Goal: Task Accomplishment & Management: Manage account settings

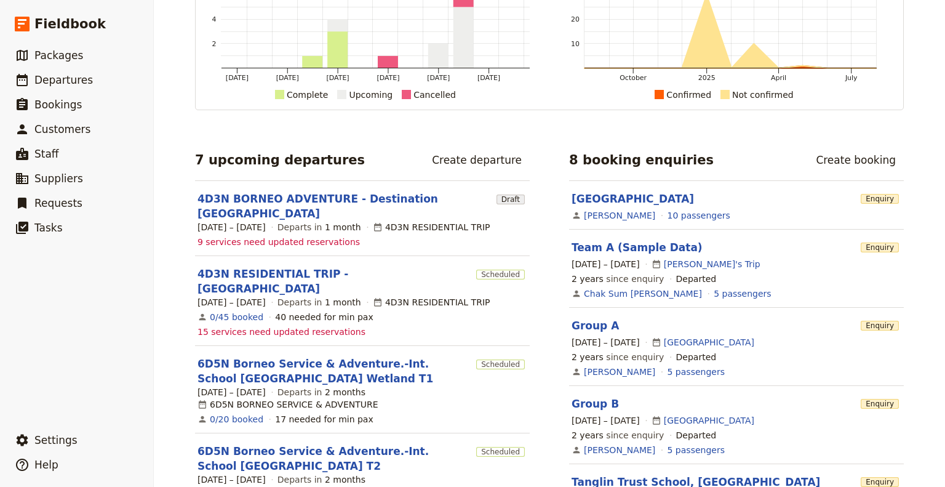
scroll to position [123, 0]
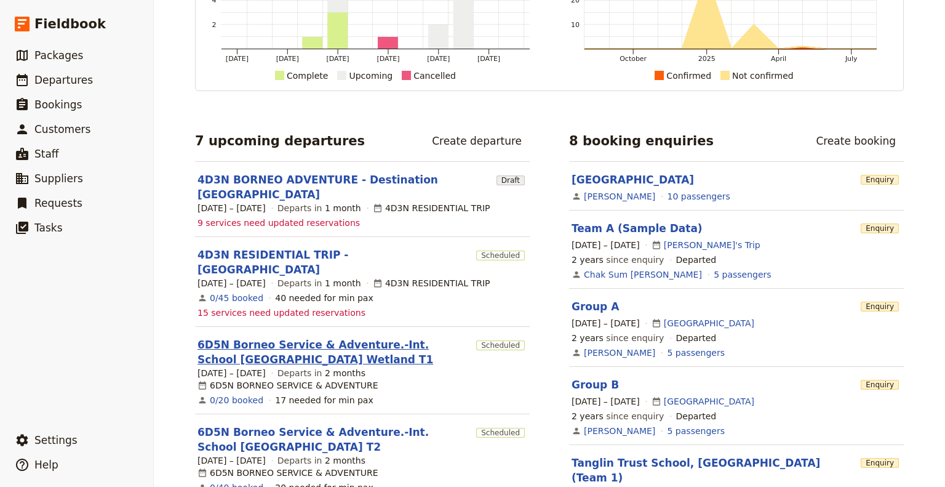
click at [285, 337] on link "6D5N Borneo Service & Adventure.-Int. School [GEOGRAPHIC_DATA] Wetland T1" at bounding box center [335, 352] width 274 height 30
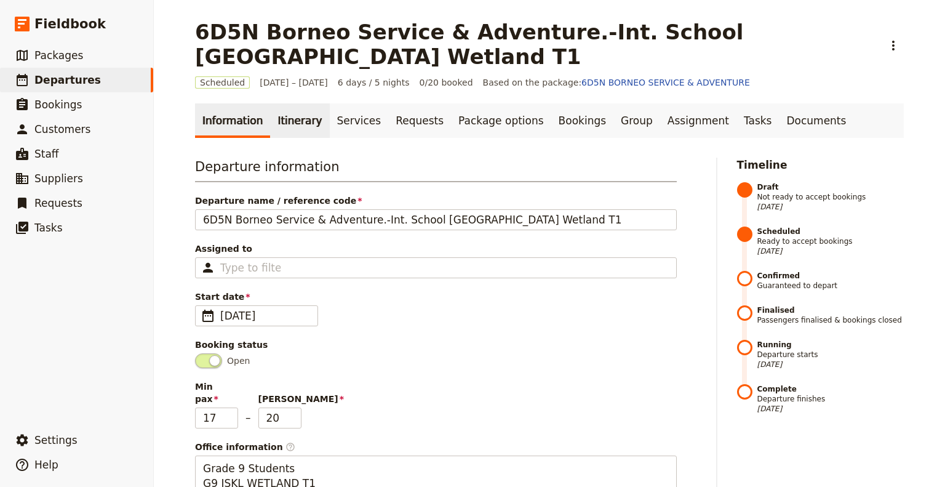
click at [284, 116] on link "Itinerary" at bounding box center [299, 120] width 59 height 34
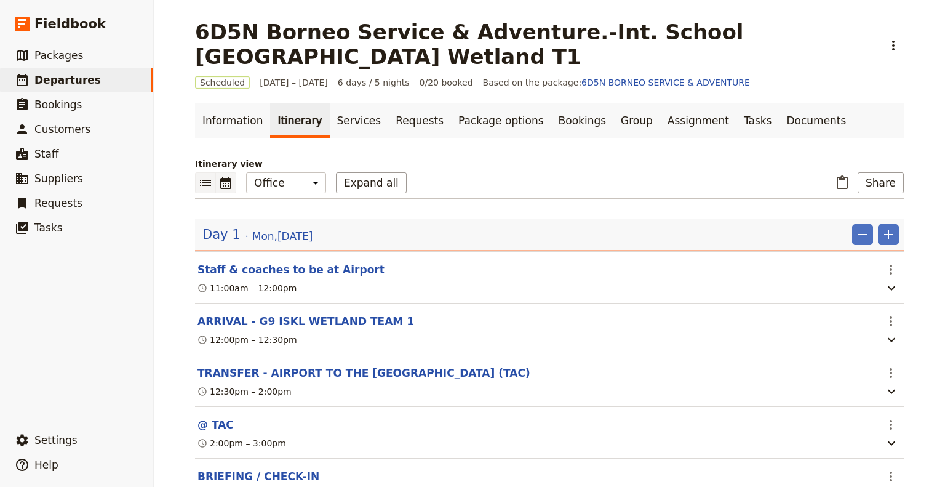
click at [221, 185] on icon "Calendar view" at bounding box center [225, 182] width 15 height 15
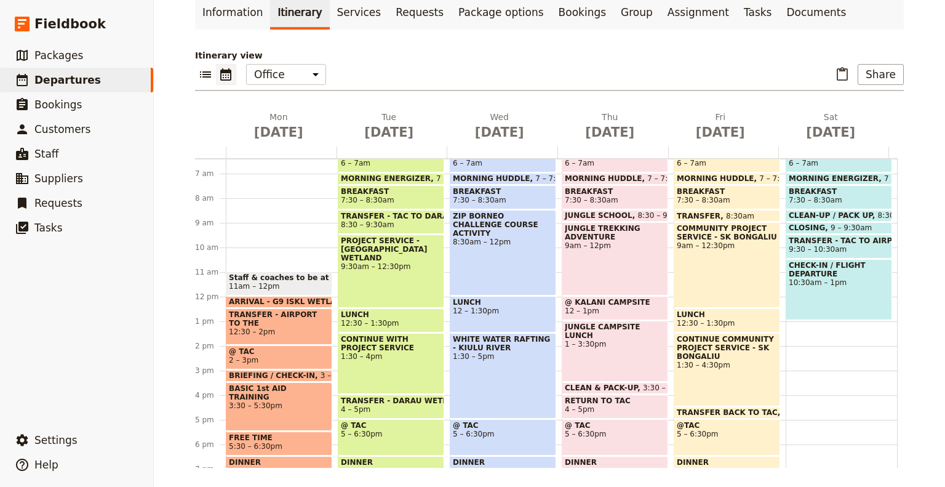
scroll to position [97, 0]
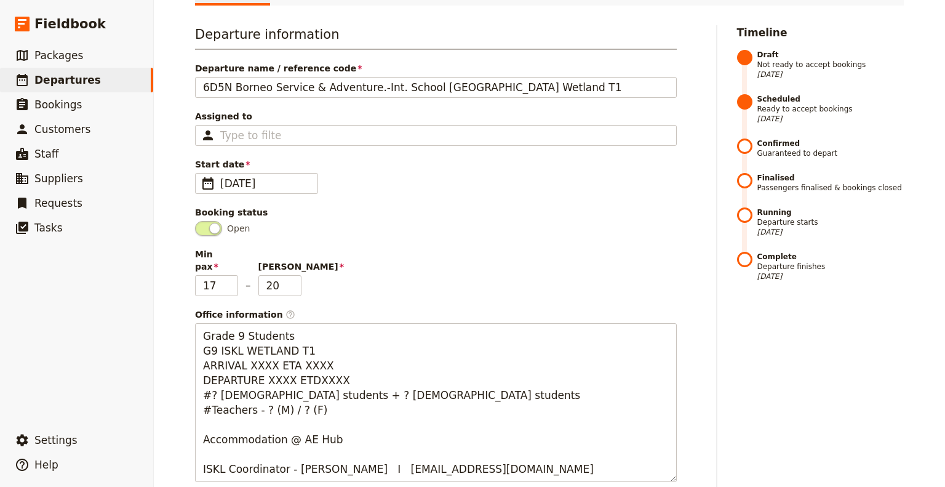
scroll to position [108, 0]
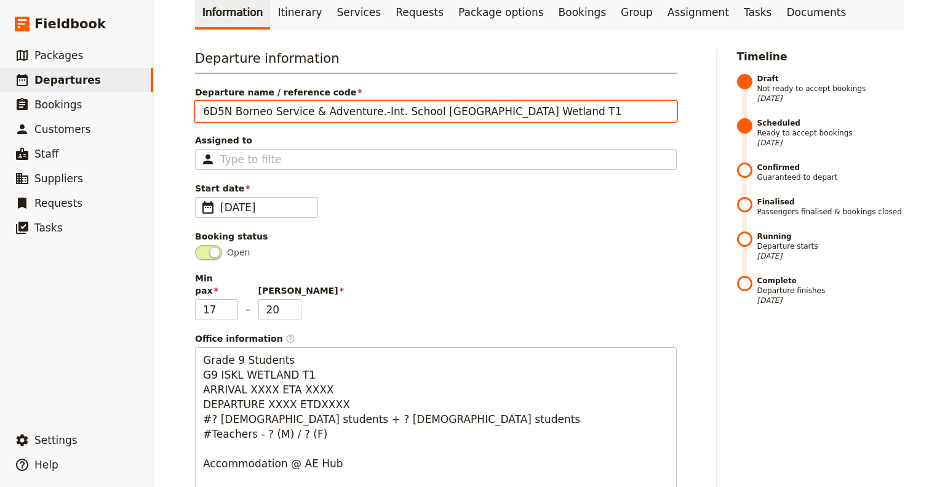
click at [519, 113] on input "6D5N Borneo Service & Adventure.-Int. School [GEOGRAPHIC_DATA] Wetland T1" at bounding box center [436, 111] width 482 height 21
type input "6D5N Borneo Service & Adventure.-Int. School [GEOGRAPHIC_DATA] Wetlands T1"
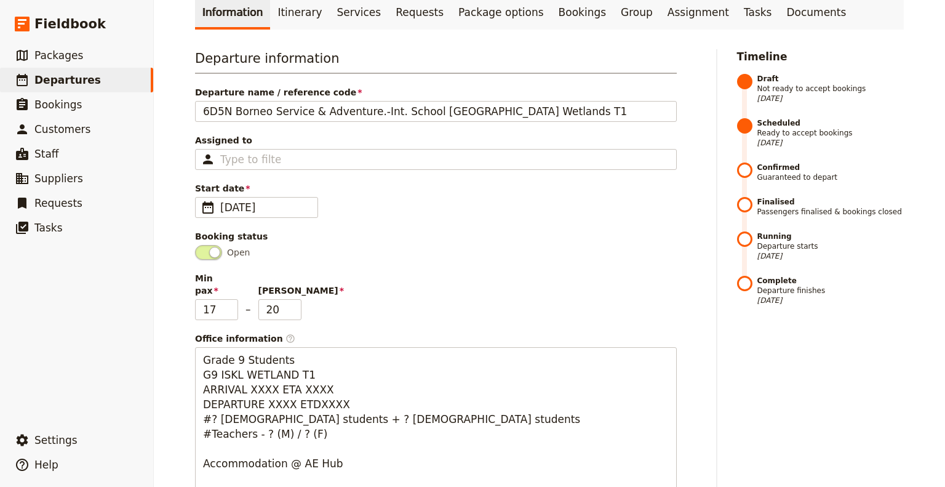
click at [485, 233] on div "Booking status" at bounding box center [436, 236] width 482 height 12
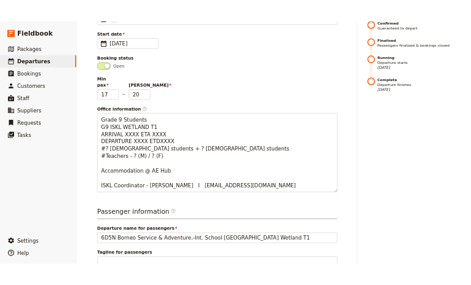
scroll to position [293, 0]
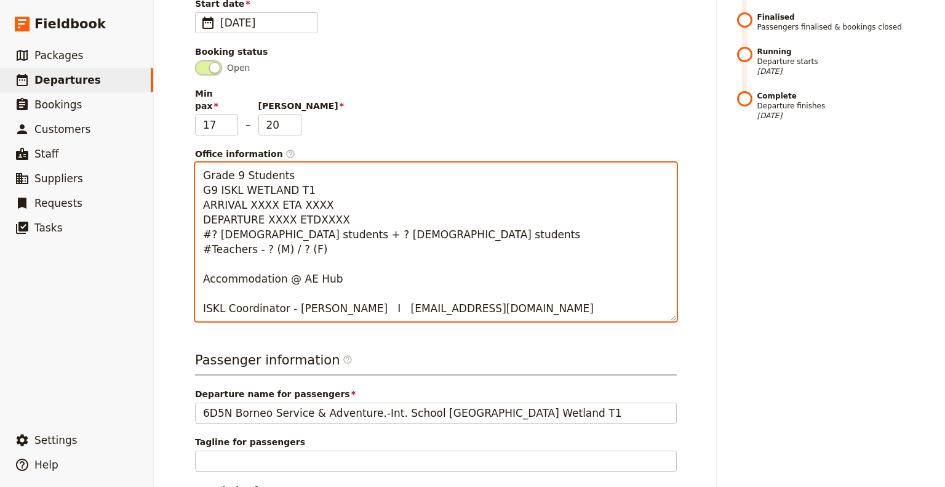
click at [258, 237] on textarea "Grade 9 Students G9 ISKL WETLAND T1 ARRIVAL XXXX ETA XXXX DEPARTURE XXXX ETDXXX…" at bounding box center [436, 241] width 482 height 159
click at [209, 225] on textarea "Grade 9 Students G9 ISKL WETLAND T1 ARRIVAL XXXX ETA XXXX DEPARTURE XXXX ETDXXX…" at bounding box center [436, 241] width 482 height 159
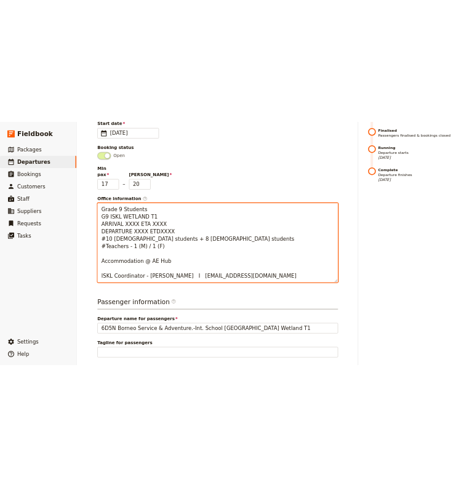
scroll to position [313, 0]
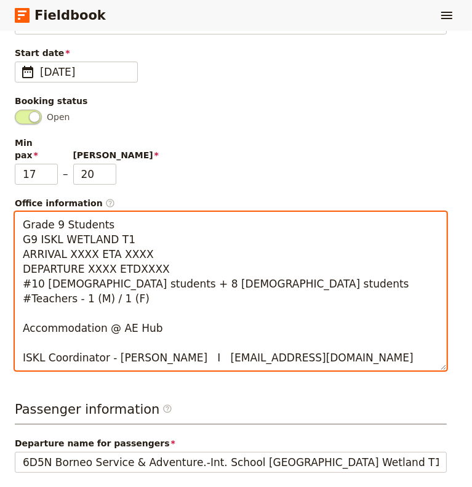
click at [99, 223] on textarea "Grade 9 Students G9 ISKL WETLAND T1 ARRIVAL XXXX ETA XXXX DEPARTURE XXXX ETDXXX…" at bounding box center [231, 291] width 432 height 159
click at [89, 225] on textarea "Grade 9 Students G9 ISKL WETLAND T1 ARRIVAL XXXX ETA XXXX DEPARTURE XXXX ETDXXX…" at bounding box center [231, 291] width 432 height 159
click at [160, 218] on textarea "Grade 9 Students G9 ISKL WETLAND T1 ARRIVAL MH2610 ETA XXXX DEPARTURE XXXX ETDX…" at bounding box center [231, 291] width 432 height 159
click at [150, 238] on textarea "Grade 9 Students G9 ISKL WETLAND T1 ARRIVAL MH2610 KUL 0935 BKI 1215 DEPARTURE …" at bounding box center [231, 291] width 432 height 159
drag, startPoint x: 150, startPoint y: 238, endPoint x: 79, endPoint y: 244, distance: 71.0
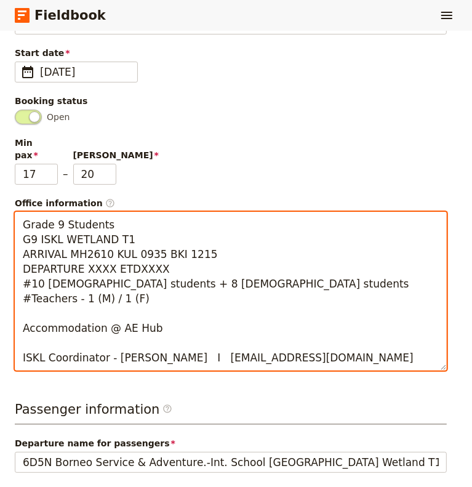
click at [79, 244] on textarea "Grade 9 Students G9 ISKL WETLAND T1 ARRIVAL MH2610 KUL 0935 BKI 1215 DEPARTURE …" at bounding box center [231, 291] width 432 height 159
click at [81, 226] on textarea "Grade 9 Students G9 ISKL WETLAND T1 ARRIVAL MH2610 KUL 0935 BKI 1215 DEPARTURE …" at bounding box center [231, 291] width 432 height 159
click at [67, 221] on textarea "Grade 9 Students G9 ISKL WETLAND T1 ARRIVAL MH2610 KUL 0935 BKI 1215 DEPARTURE …" at bounding box center [231, 291] width 432 height 159
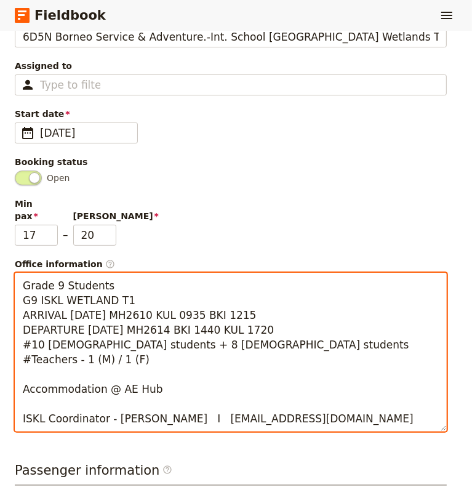
scroll to position [190, 0]
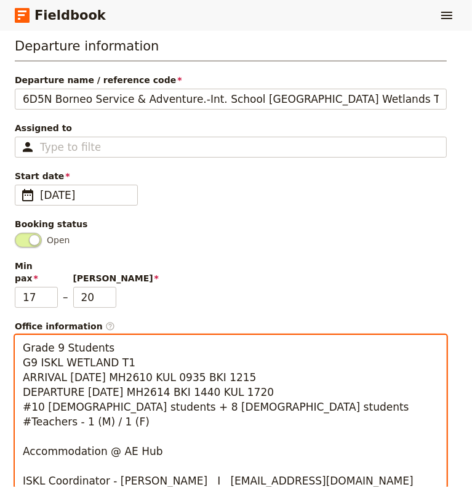
click at [159, 420] on textarea "Grade 9 Students G9 ISKL WETLAND T1 ARRIVAL [DATE] MH2610 KUL 0935 BKI 1215 DEP…" at bounding box center [231, 414] width 432 height 159
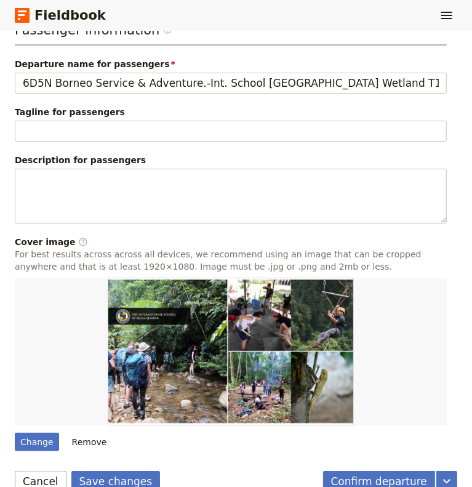
scroll to position [743, 0]
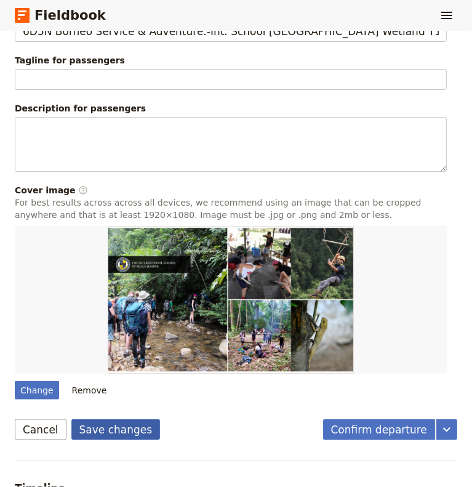
type textarea "Grade 9 Students G9 ISKL WETLAND T1 ARRIVAL [DATE] MH2610 KUL 0935 BKI 1215 DEP…"
click at [94, 419] on button "Save changes" at bounding box center [115, 429] width 89 height 21
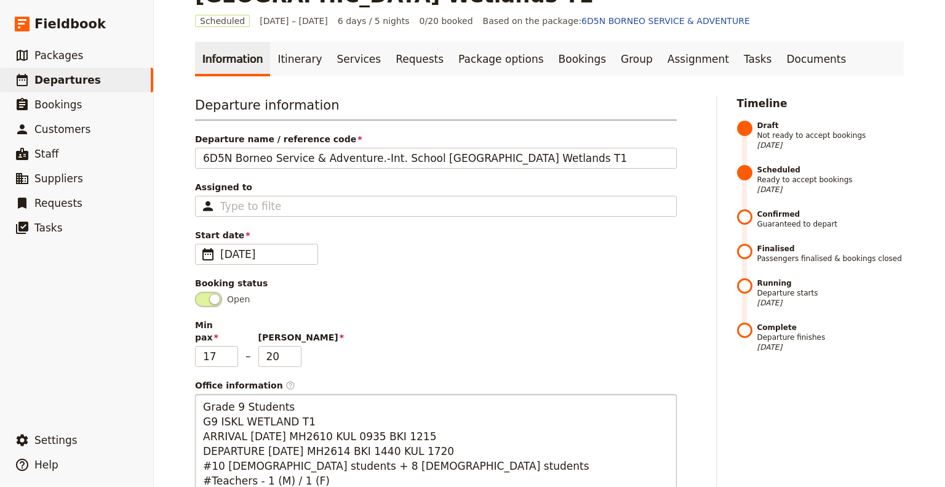
scroll to position [0, 0]
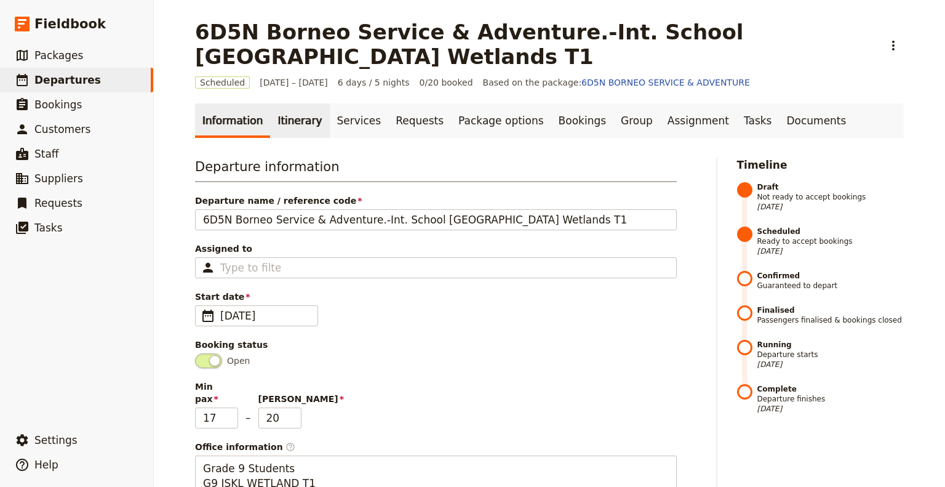
click at [292, 124] on link "Itinerary" at bounding box center [299, 120] width 59 height 34
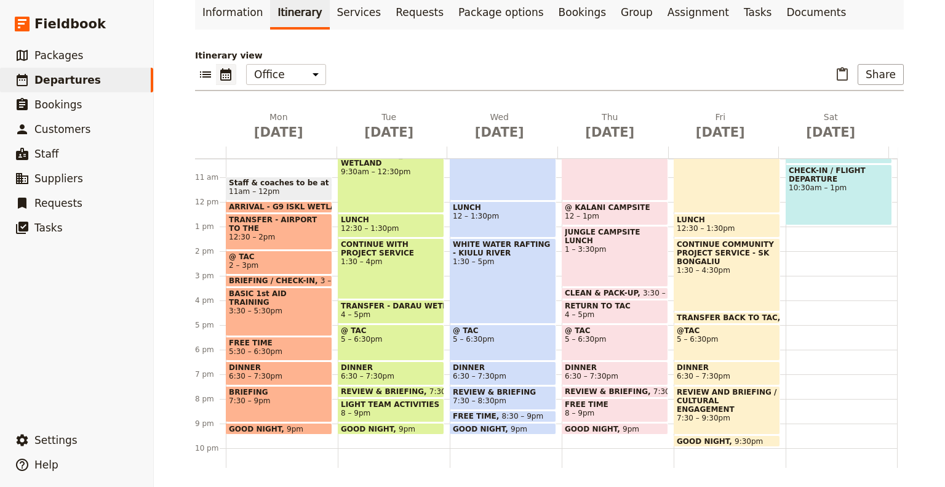
scroll to position [281, 0]
